Goal: Task Accomplishment & Management: Use online tool/utility

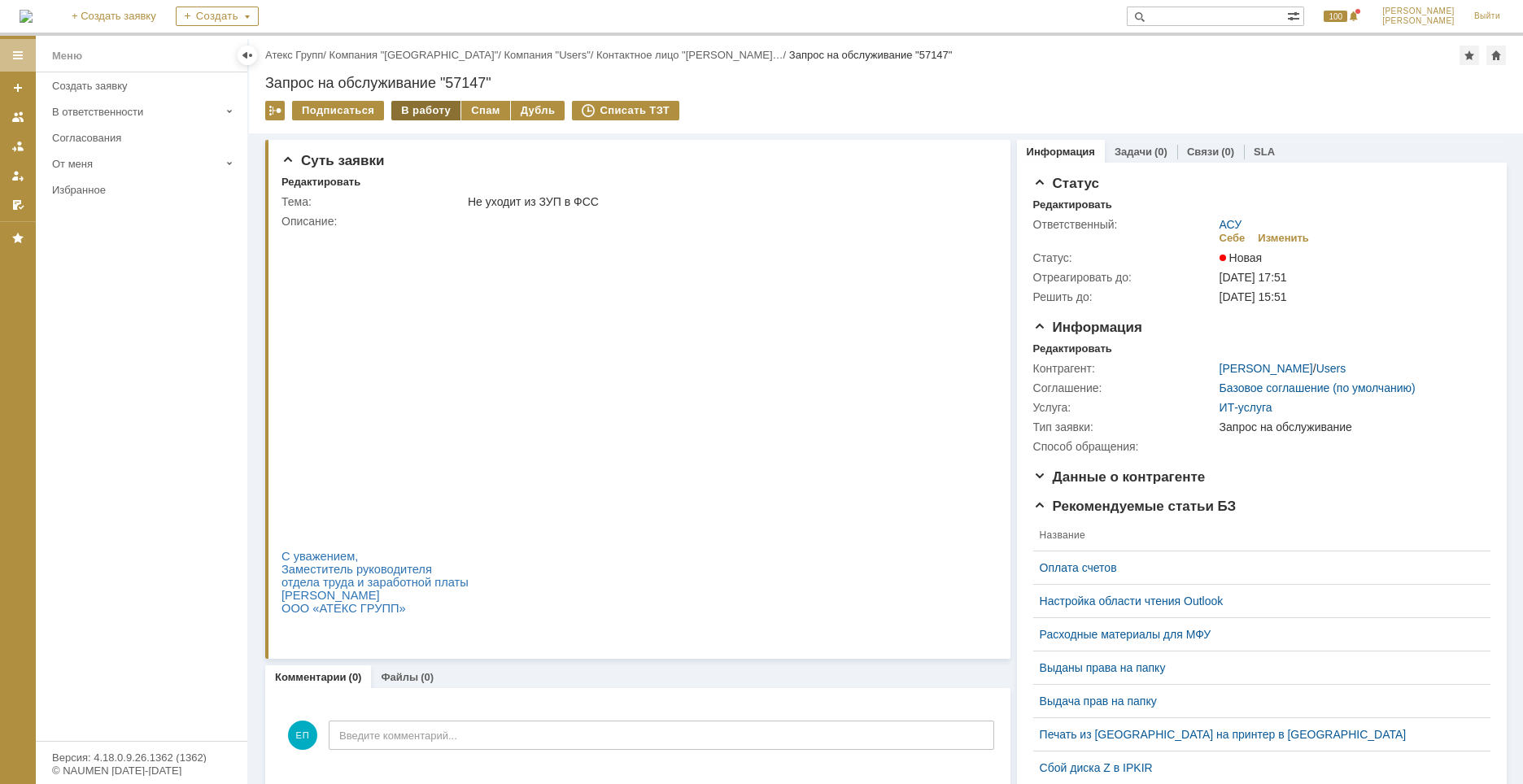
click at [419, 115] on div "В работу" at bounding box center [425, 111] width 69 height 20
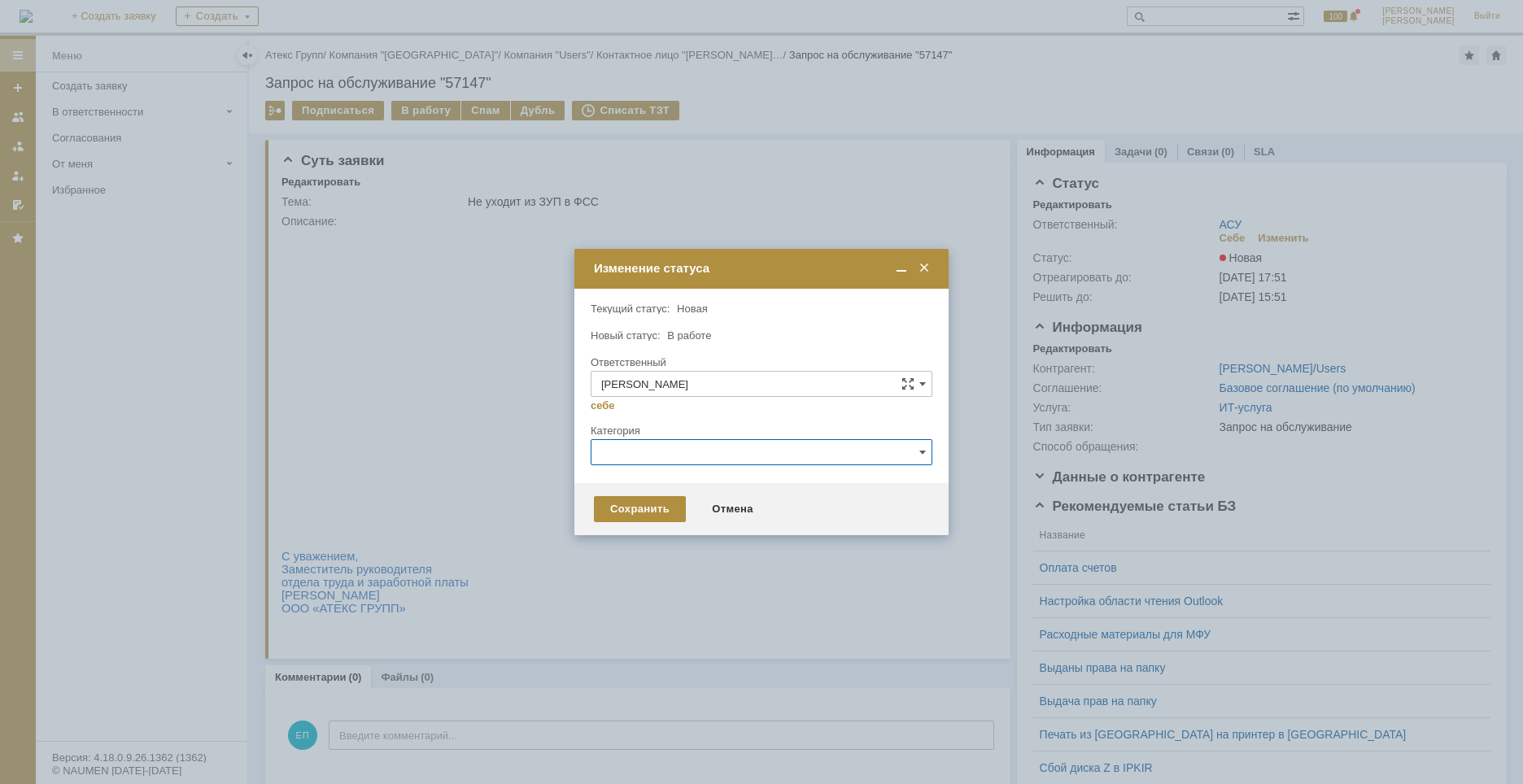
click at [646, 444] on input "text" at bounding box center [762, 452] width 342 height 26
click at [620, 512] on span "1С" at bounding box center [762, 509] width 320 height 13
type input "1С"
click at [649, 510] on div "Сохранить" at bounding box center [640, 509] width 92 height 26
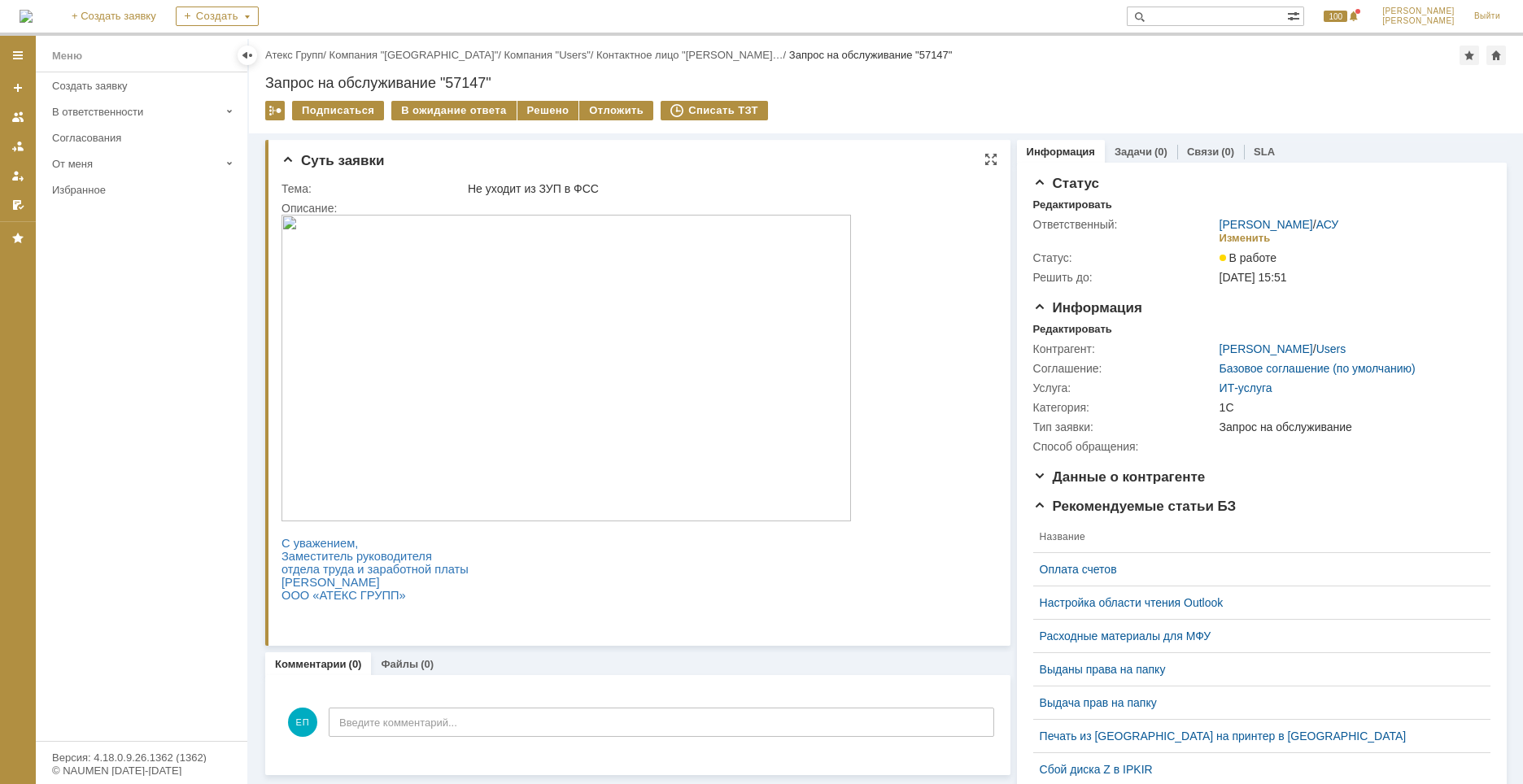
click at [595, 364] on img at bounding box center [566, 368] width 570 height 307
click at [550, 363] on img at bounding box center [566, 368] width 570 height 307
